Goal: Find specific page/section: Find specific page/section

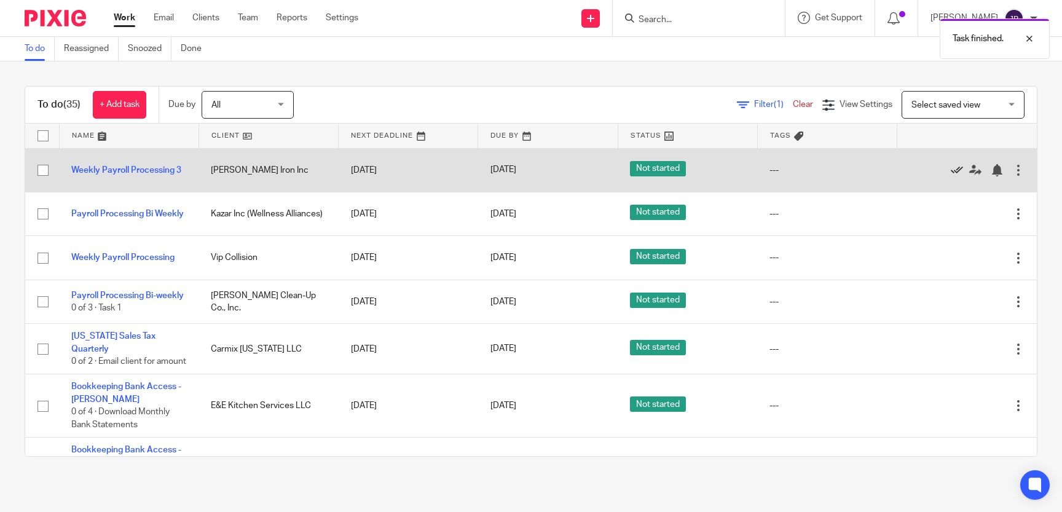
click at [953, 169] on icon at bounding box center [956, 170] width 12 height 12
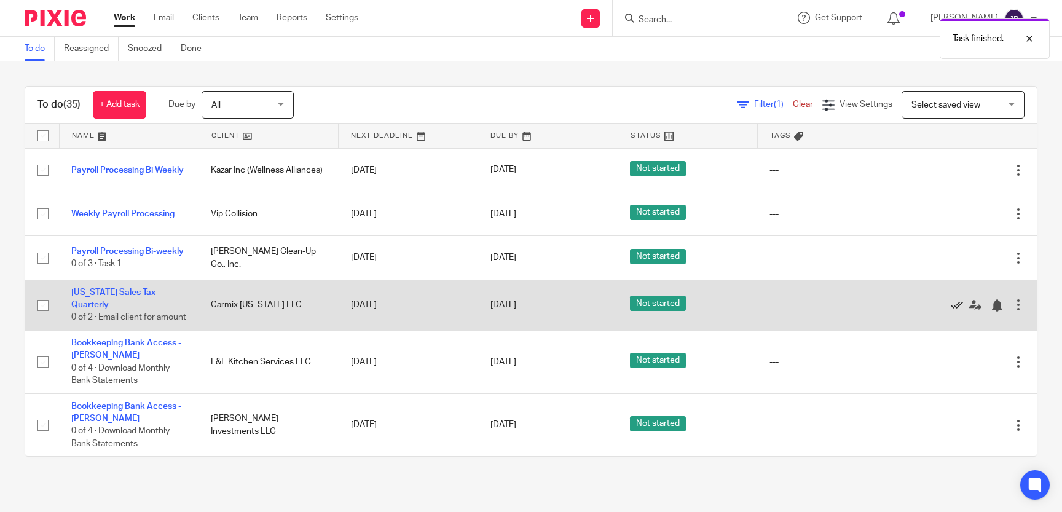
click at [956, 305] on icon at bounding box center [956, 305] width 12 height 12
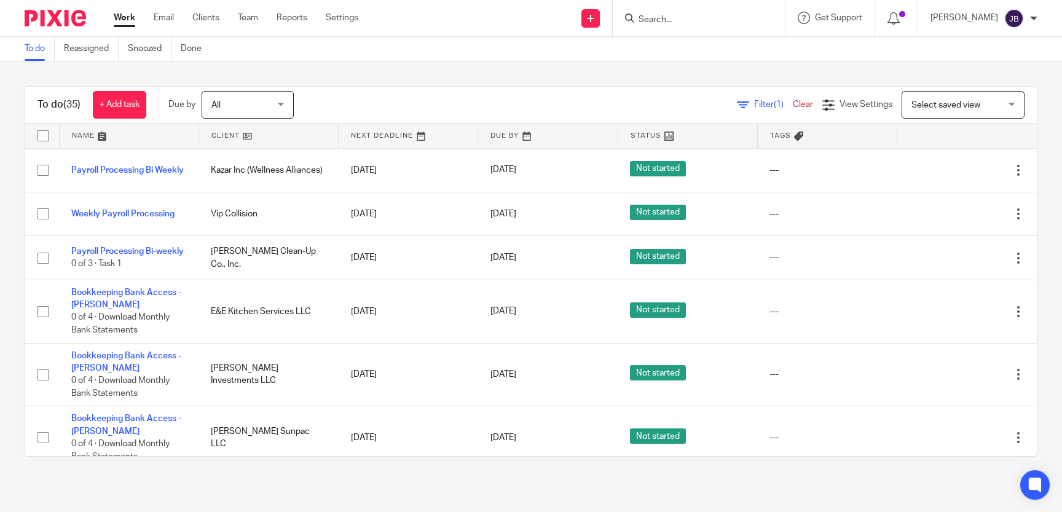
click at [686, 20] on input "Search" at bounding box center [692, 20] width 111 height 11
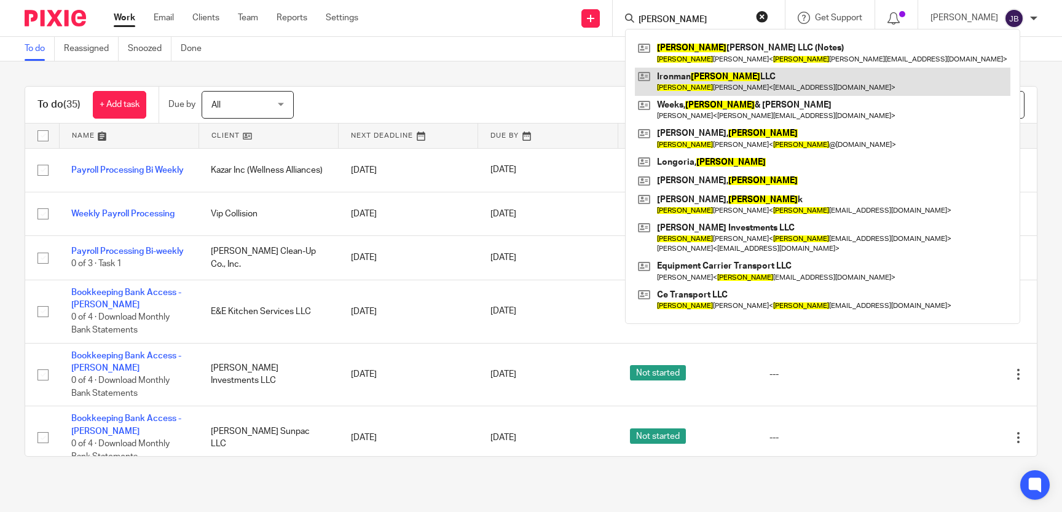
type input "[PERSON_NAME]"
click at [703, 86] on link at bounding box center [822, 82] width 375 height 28
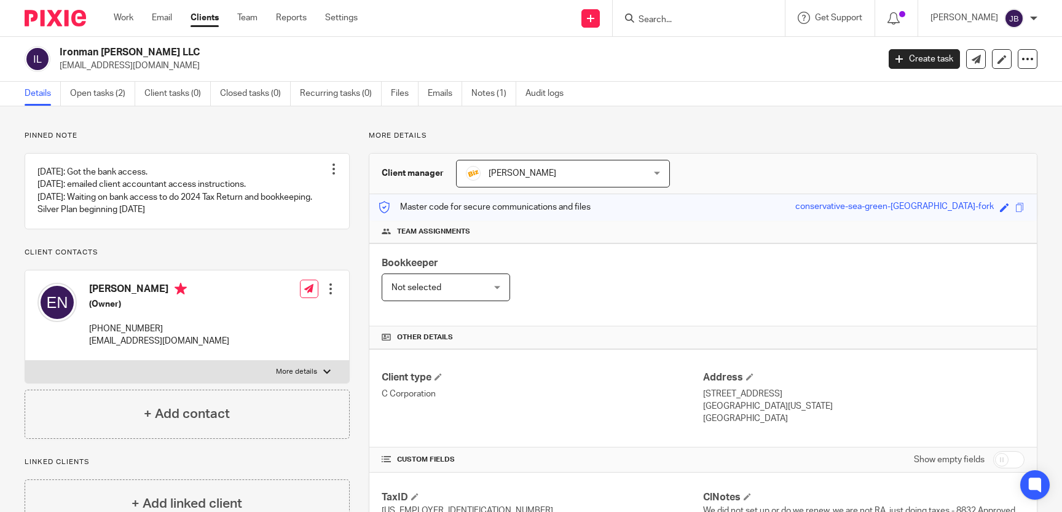
click at [678, 22] on input "Search" at bounding box center [692, 20] width 111 height 11
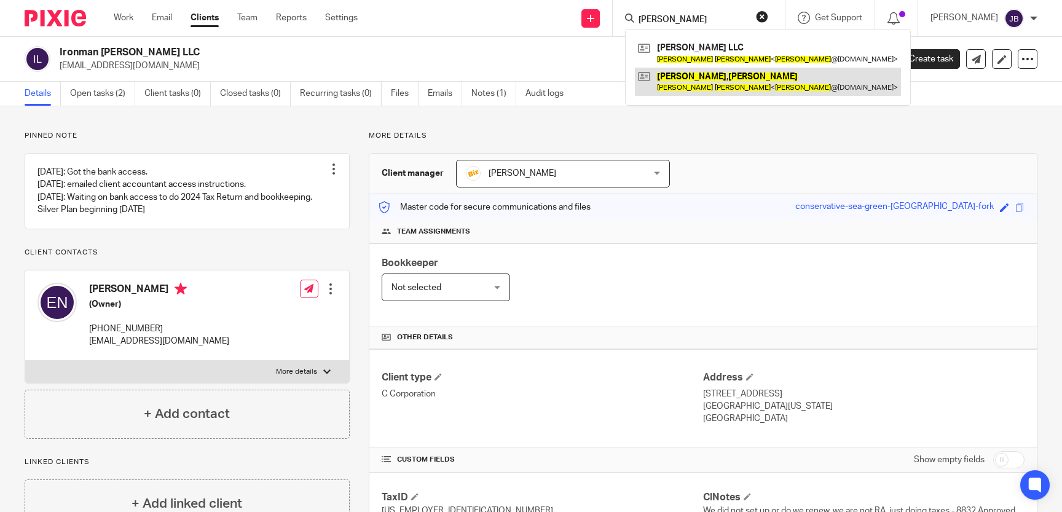
type input "[PERSON_NAME]"
click at [743, 88] on link at bounding box center [768, 82] width 266 height 28
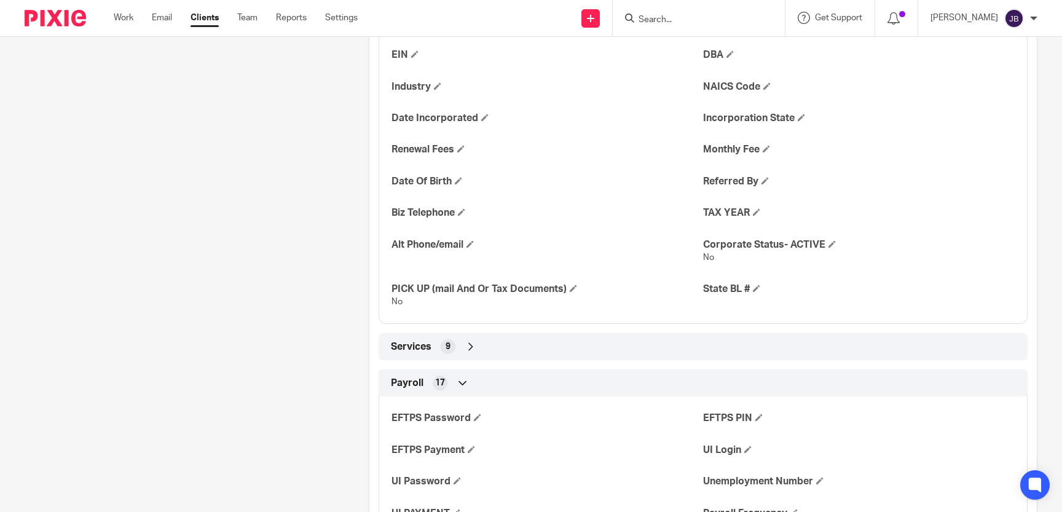
scroll to position [507, 0]
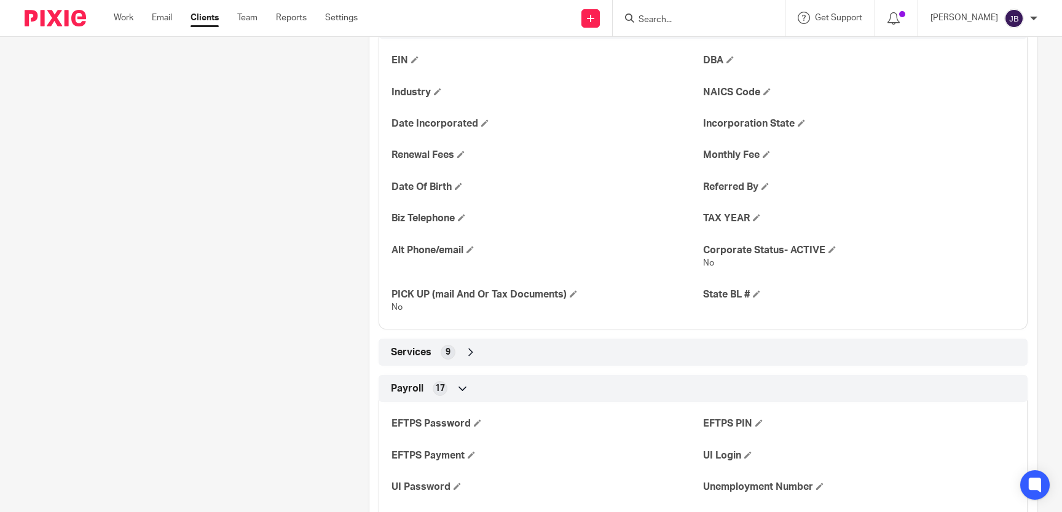
click at [576, 347] on div "Services 9" at bounding box center [703, 352] width 630 height 21
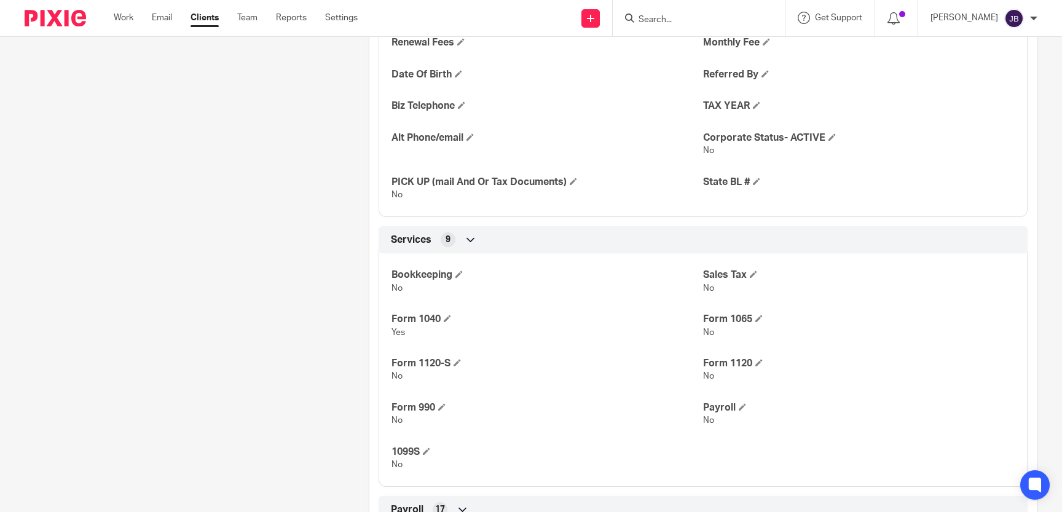
scroll to position [451, 0]
